Goal: Transaction & Acquisition: Purchase product/service

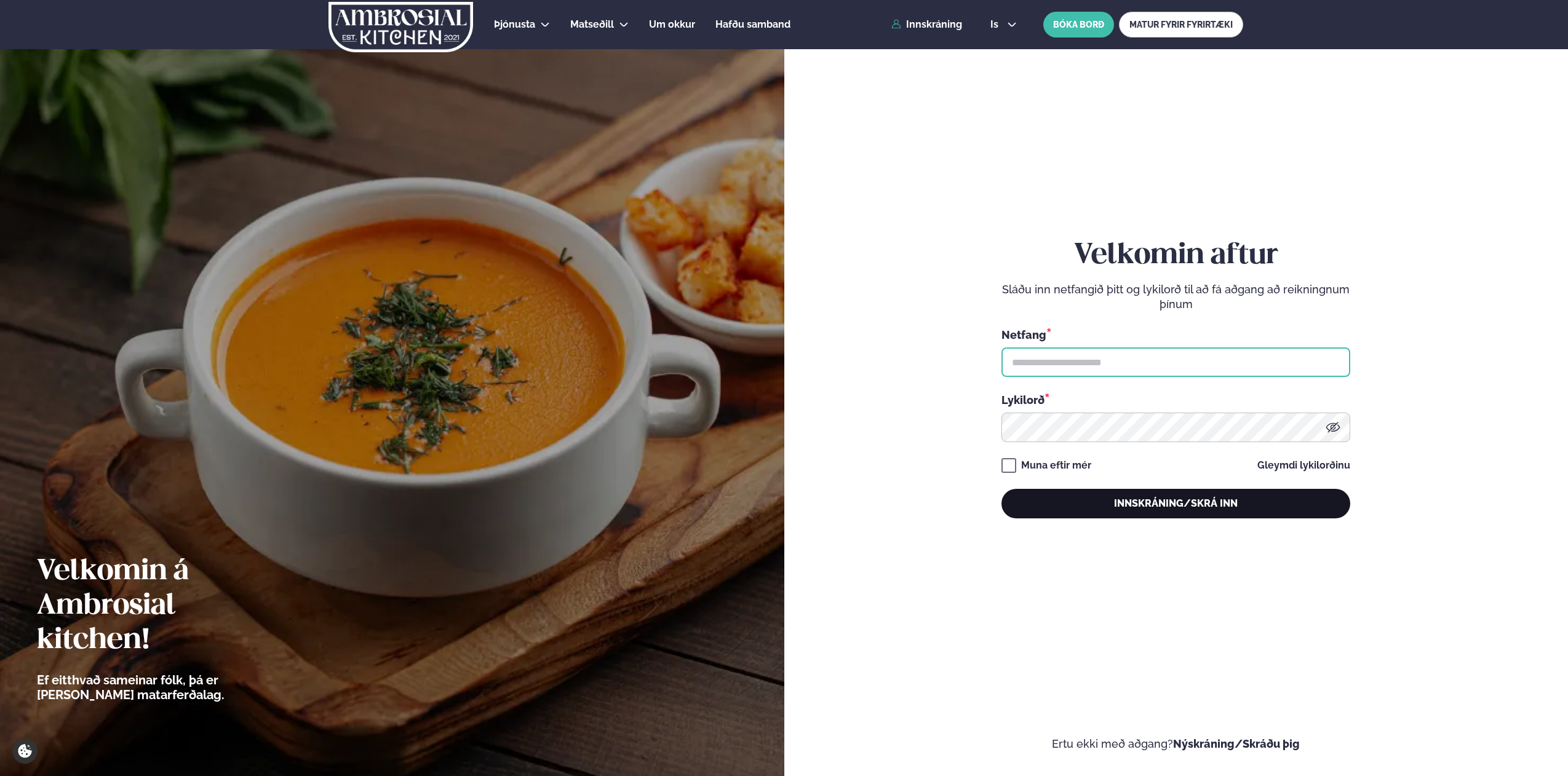
type input "**********"
click at [1114, 507] on button "Innskráning/Skrá inn" at bounding box center [1176, 503] width 349 height 29
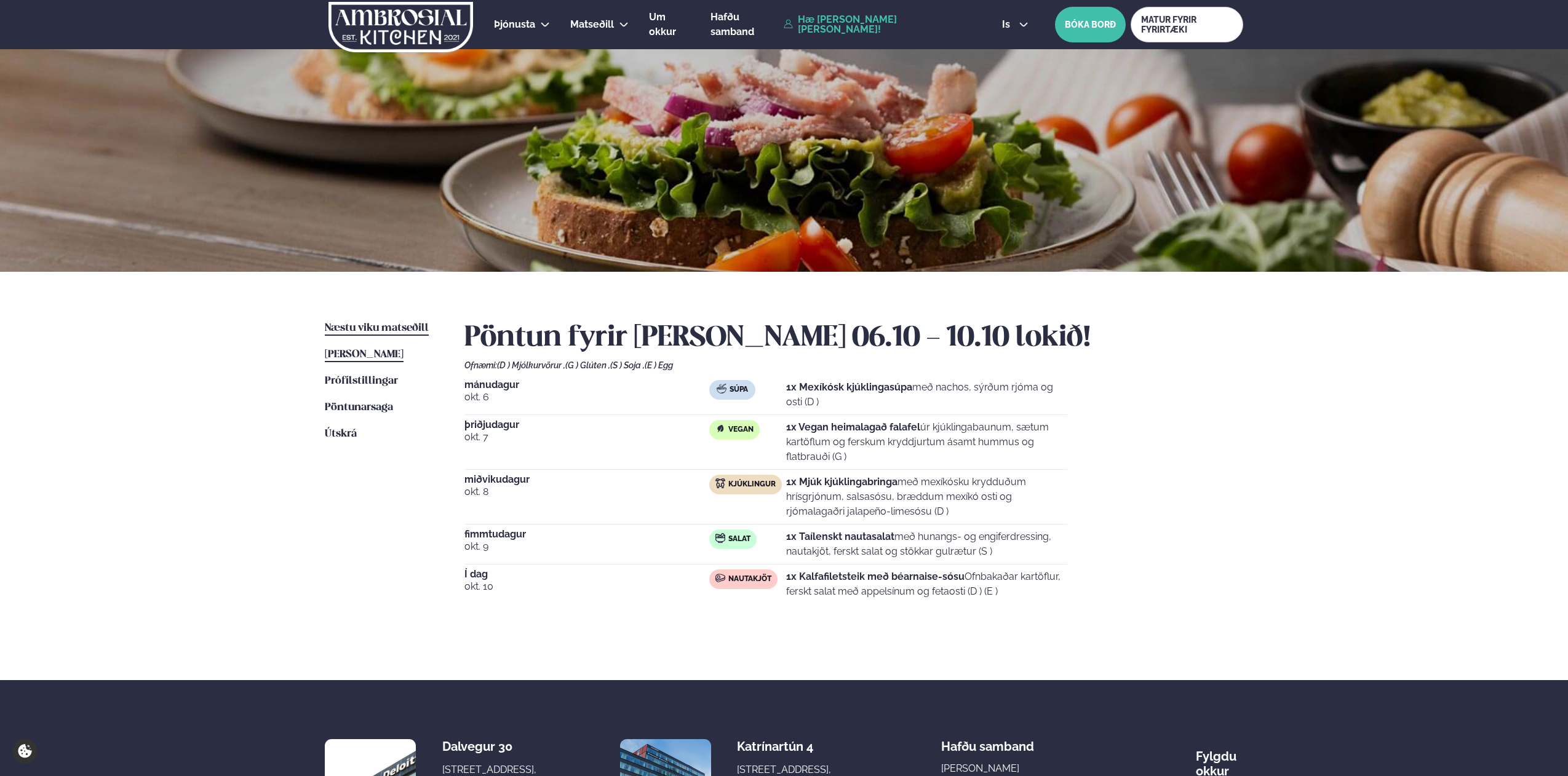
click at [383, 330] on span "Næstu viku matseðill" at bounding box center [376, 328] width 104 height 11
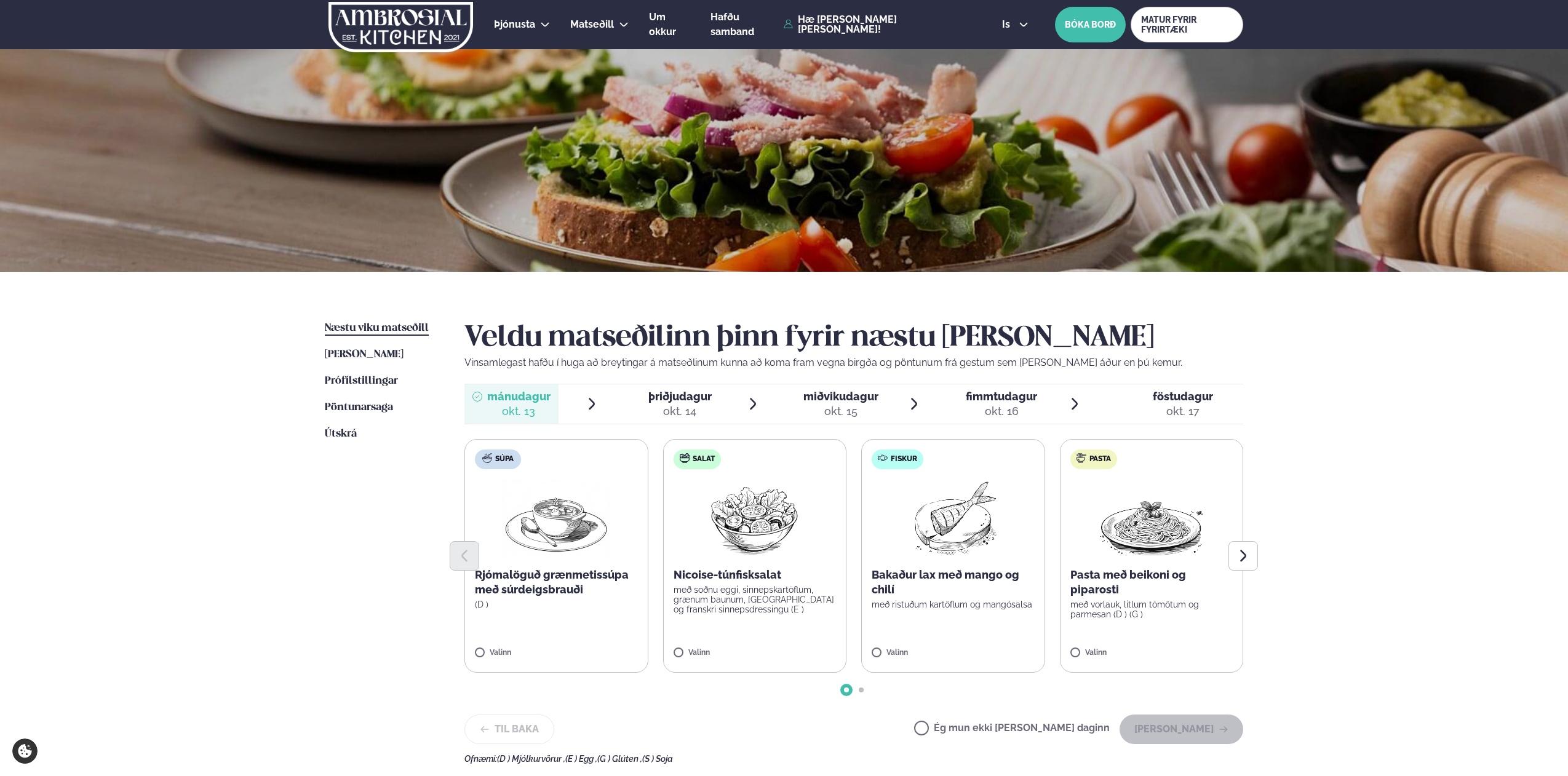
click at [949, 519] on img at bounding box center [954, 518] width 109 height 79
click at [1163, 733] on button "[PERSON_NAME]" at bounding box center [1182, 729] width 124 height 29
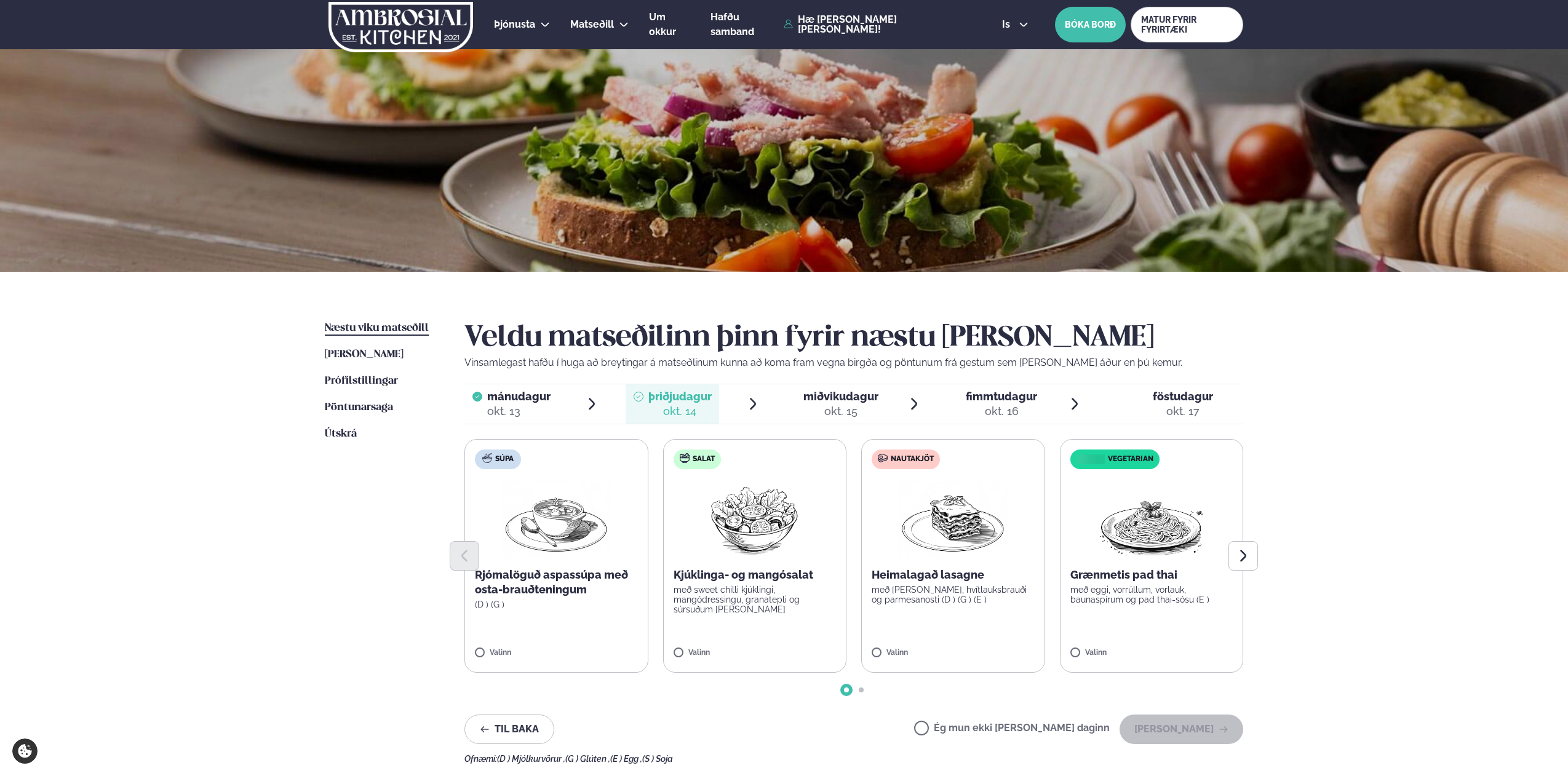
click at [982, 592] on p "með [PERSON_NAME], hvítlauksbrauði og parmesanosti (D ) (G ) (E )" at bounding box center [953, 595] width 163 height 20
click at [1155, 619] on label "Vegetarian Grænmetis pad thai með eggi, vorrúllum, vorlauk, baunaspírum og pad …" at bounding box center [1152, 555] width 184 height 234
click at [930, 648] on div at bounding box center [916, 646] width 46 height 25
click at [1184, 732] on button "[PERSON_NAME]" at bounding box center [1182, 729] width 124 height 29
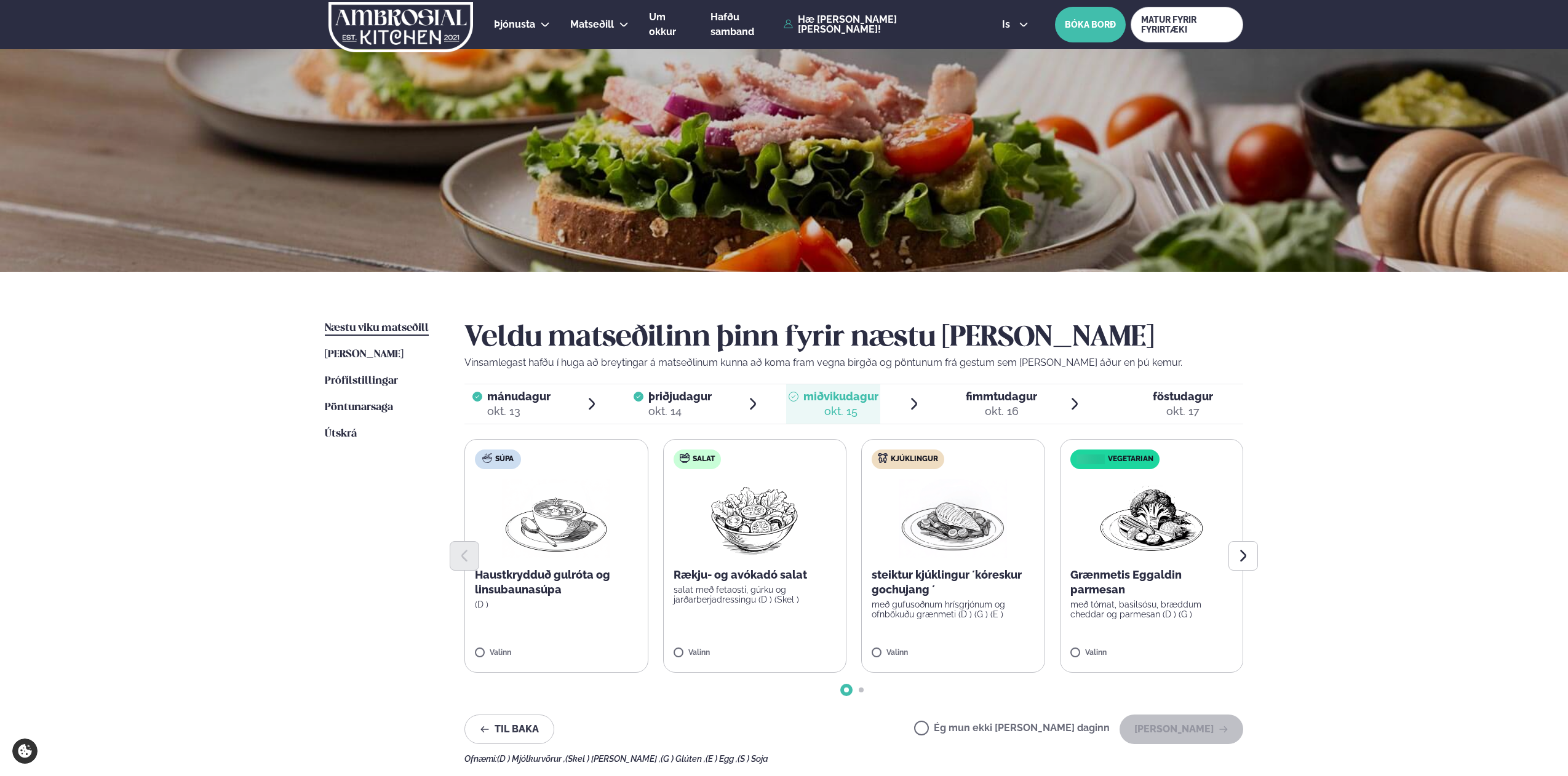
click at [574, 534] on img at bounding box center [555, 518] width 108 height 79
click at [1170, 747] on div "Veldu matseðilinn þinn fyrir næstu [PERSON_NAME] Vinsamlegast hafðu í huga að b…" at bounding box center [854, 542] width 779 height 443
click at [1171, 739] on button "[PERSON_NAME]" at bounding box center [1182, 729] width 124 height 29
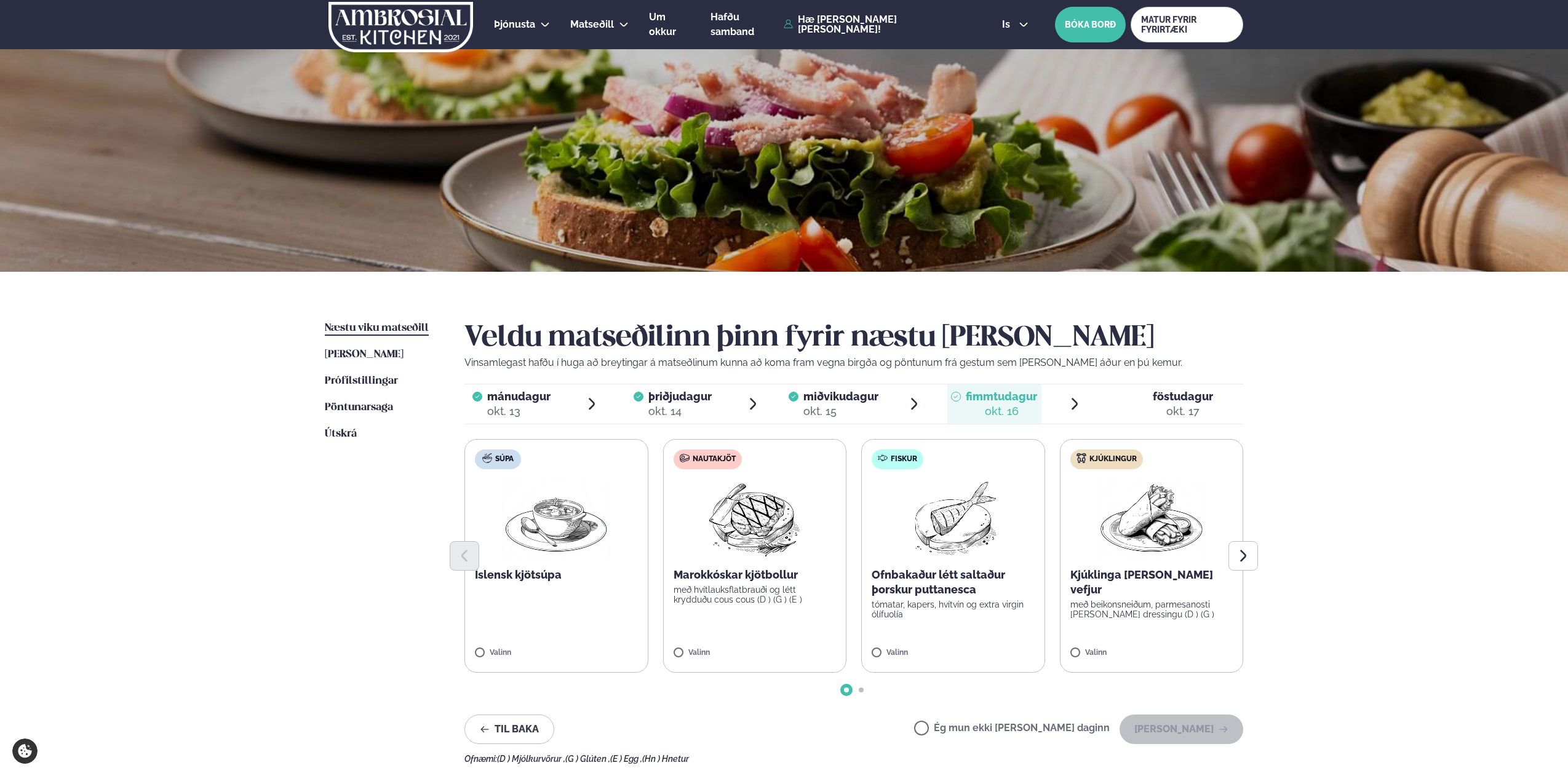
click at [769, 525] on img at bounding box center [754, 518] width 109 height 79
click at [1180, 731] on button "[PERSON_NAME]" at bounding box center [1182, 729] width 124 height 29
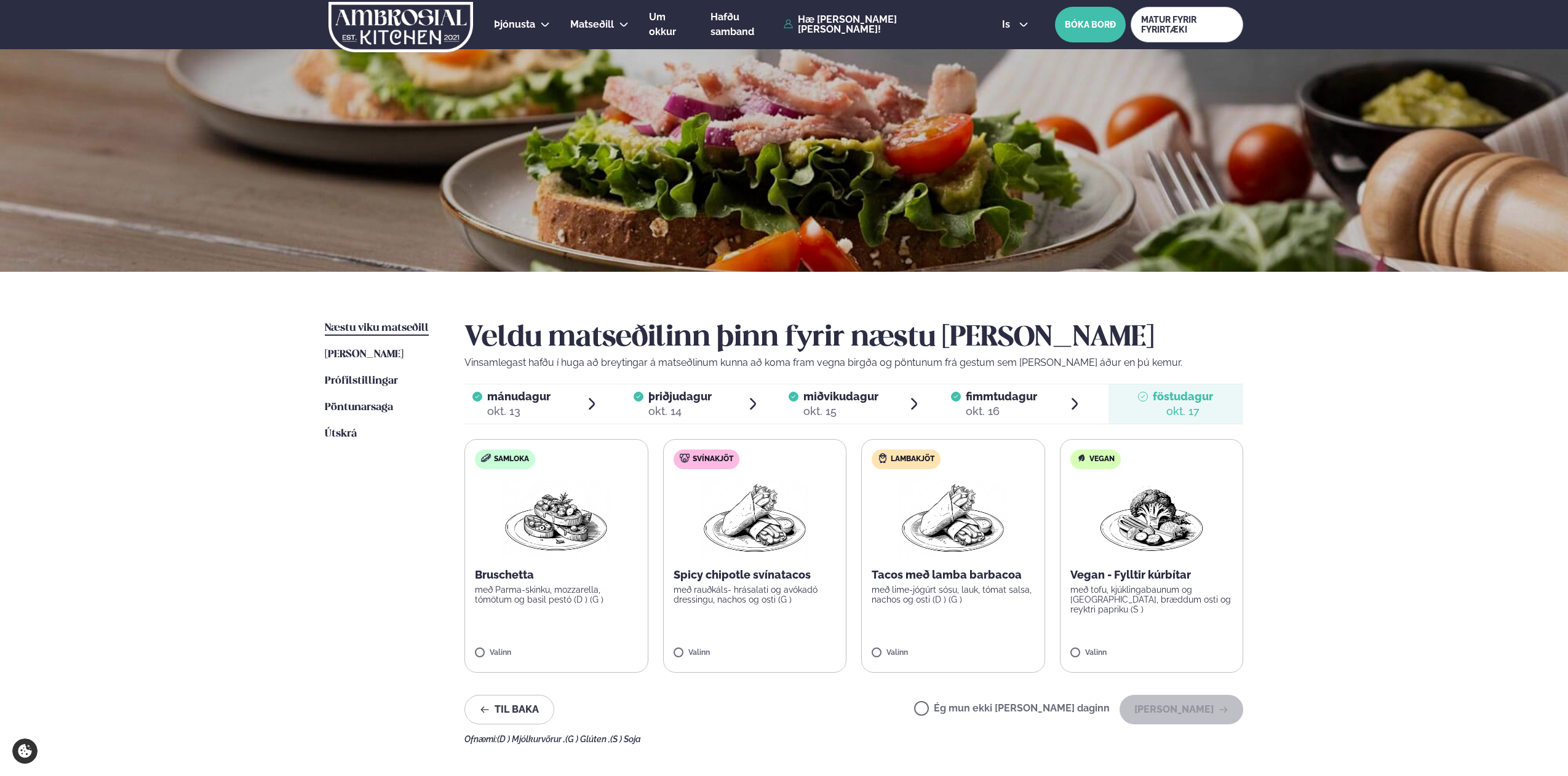
click at [1177, 539] on img at bounding box center [1151, 518] width 108 height 79
click at [566, 546] on img at bounding box center [555, 518] width 108 height 79
click at [1099, 642] on div at bounding box center [1114, 646] width 46 height 25
click at [1191, 711] on button "[PERSON_NAME]" at bounding box center [1182, 710] width 124 height 29
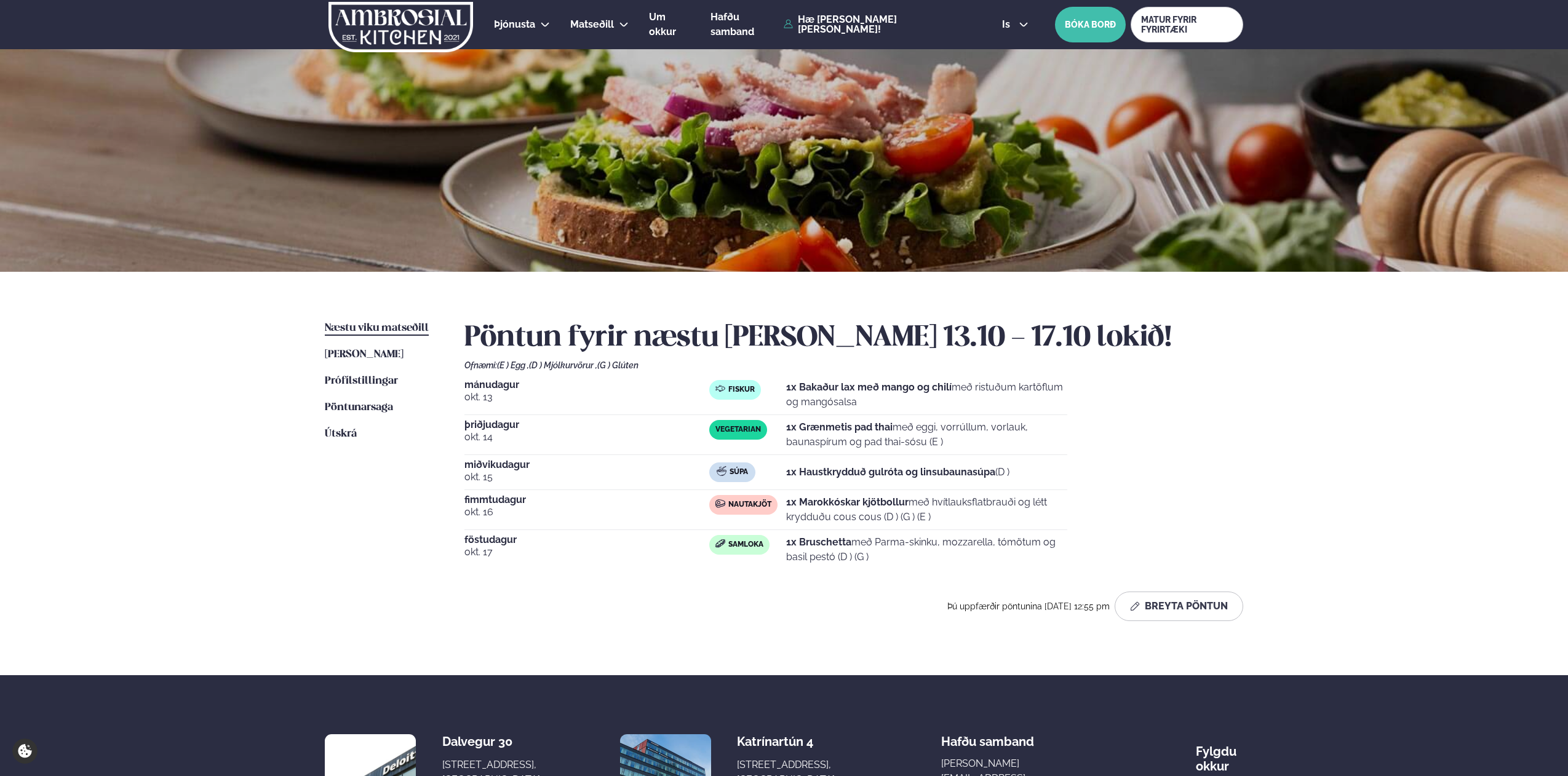
click at [253, 481] on div "Þjónusta Hádegismatur fyrir fyrirtæki Fyrirtækja veitingar Einkapartý Matseðill…" at bounding box center [784, 464] width 1568 height 929
